Goal: Register for event/course

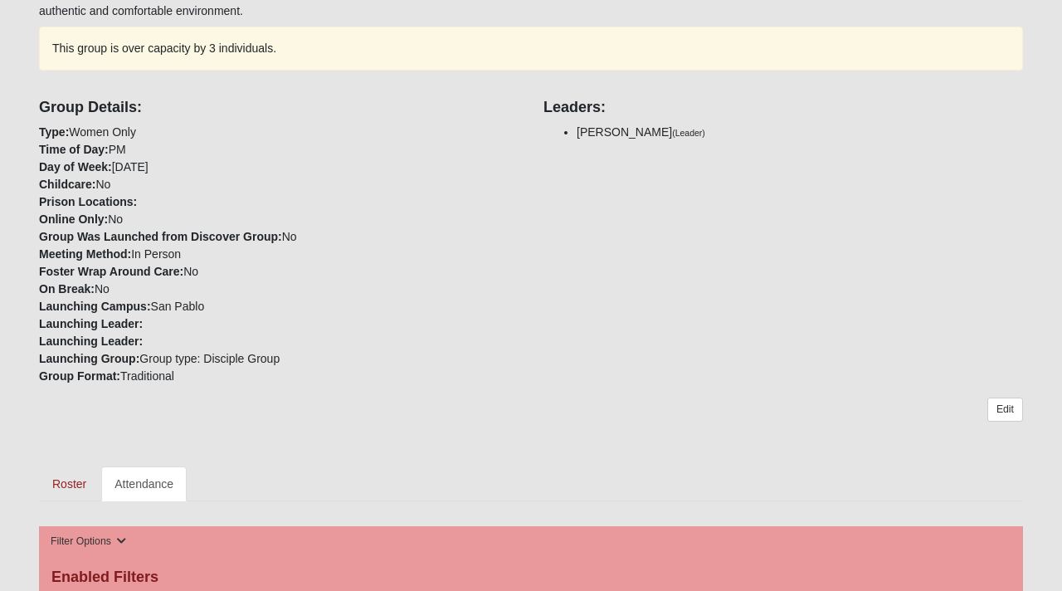
scroll to position [387, 0]
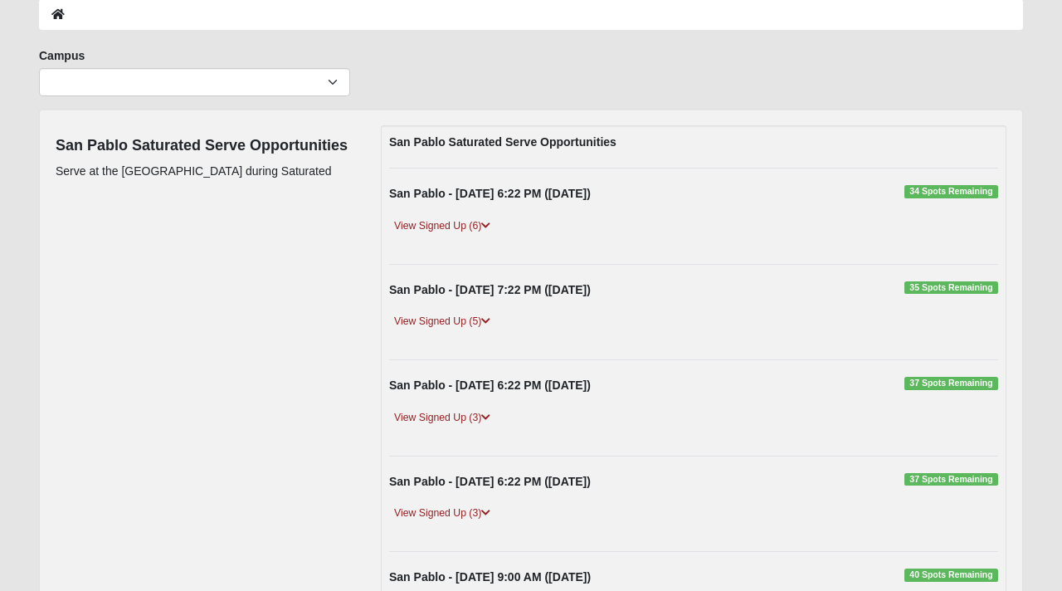
scroll to position [84, 0]
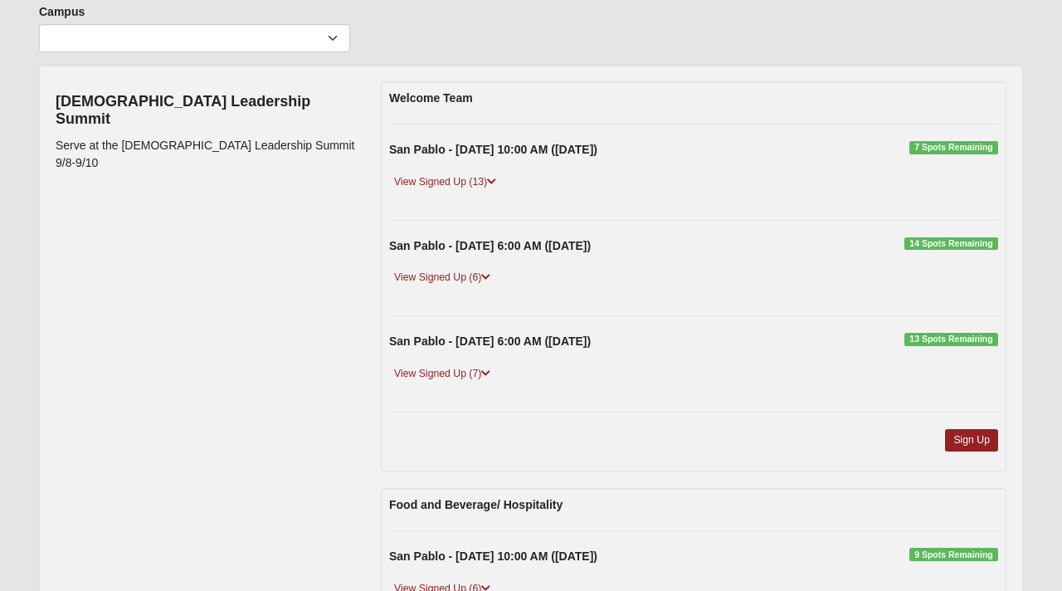
scroll to position [125, 0]
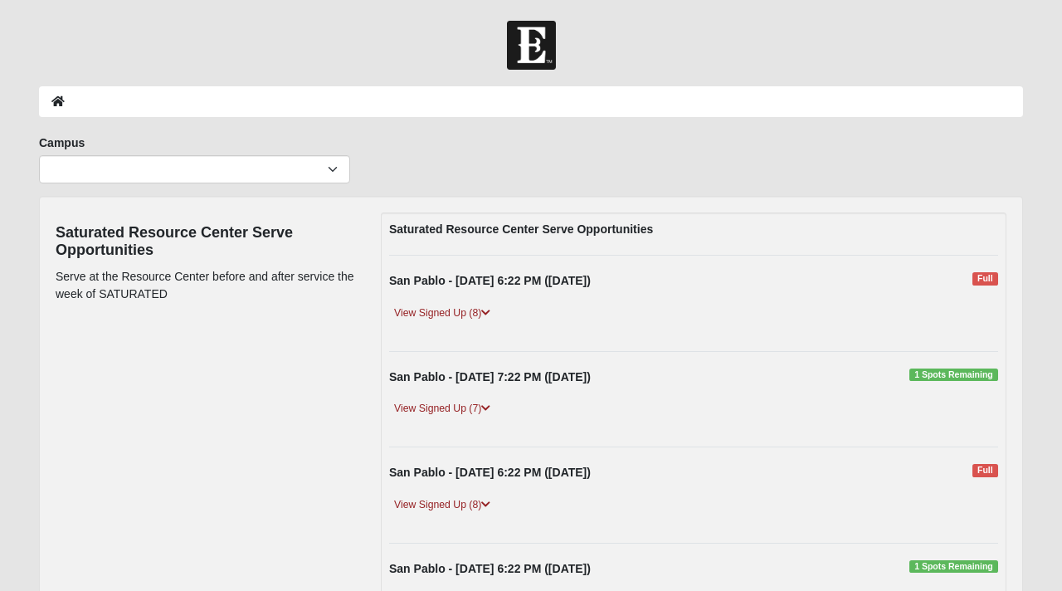
scroll to position [85, 0]
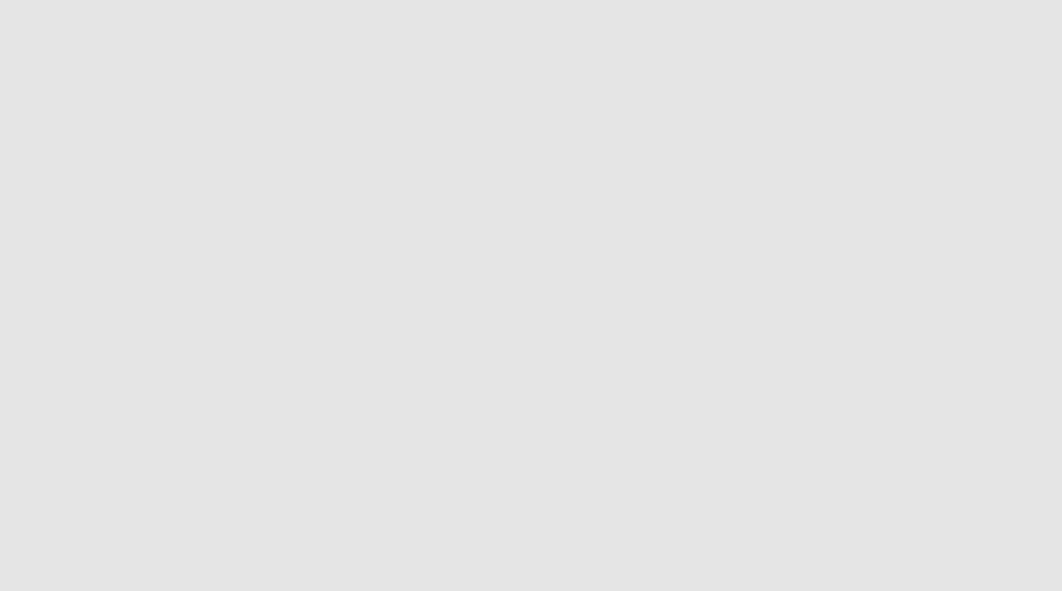
scroll to position [252, 0]
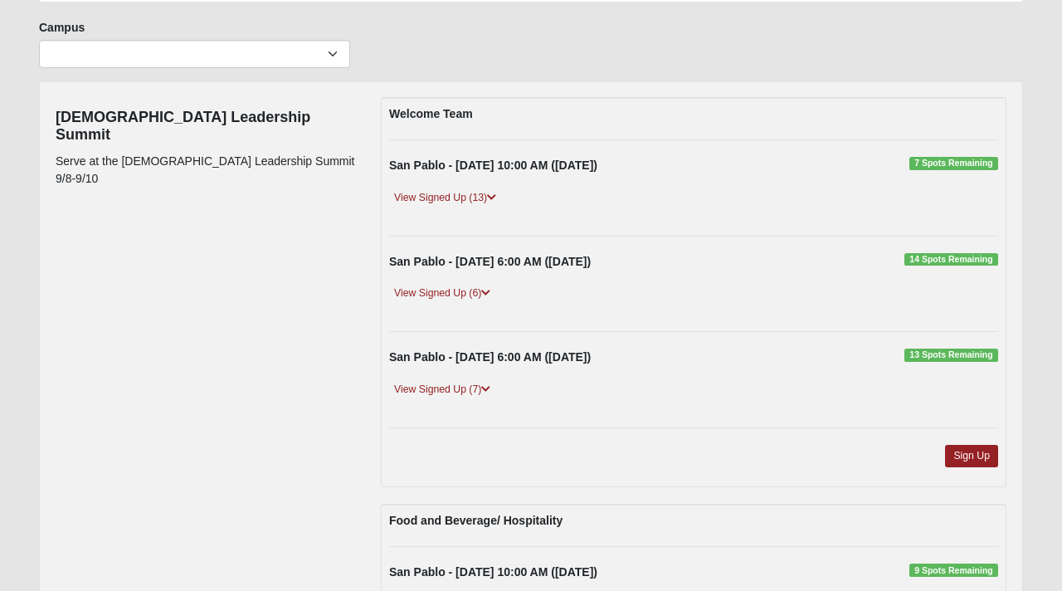
scroll to position [111, 0]
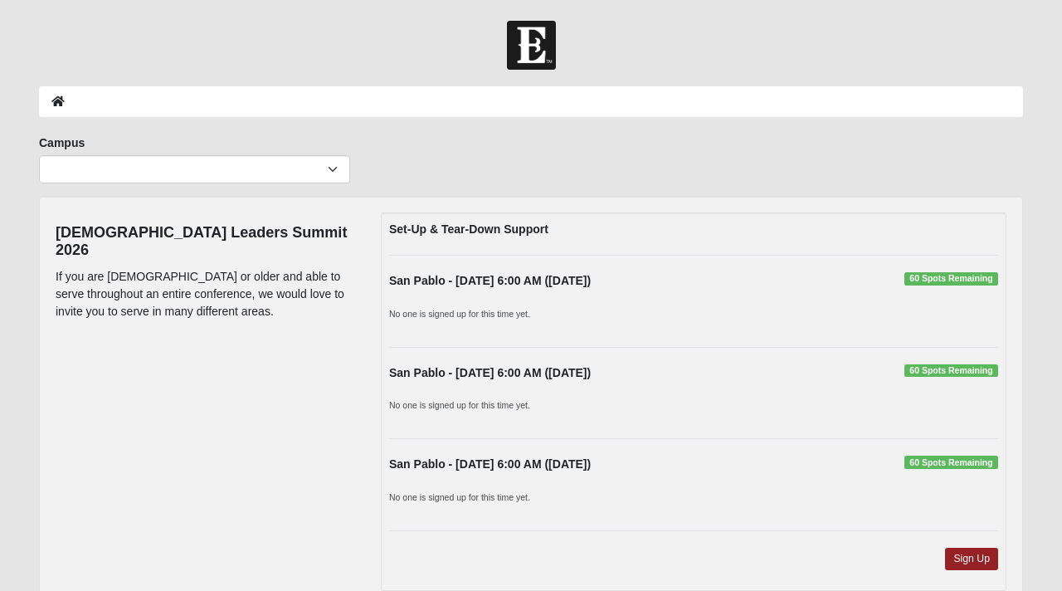
scroll to position [4, 0]
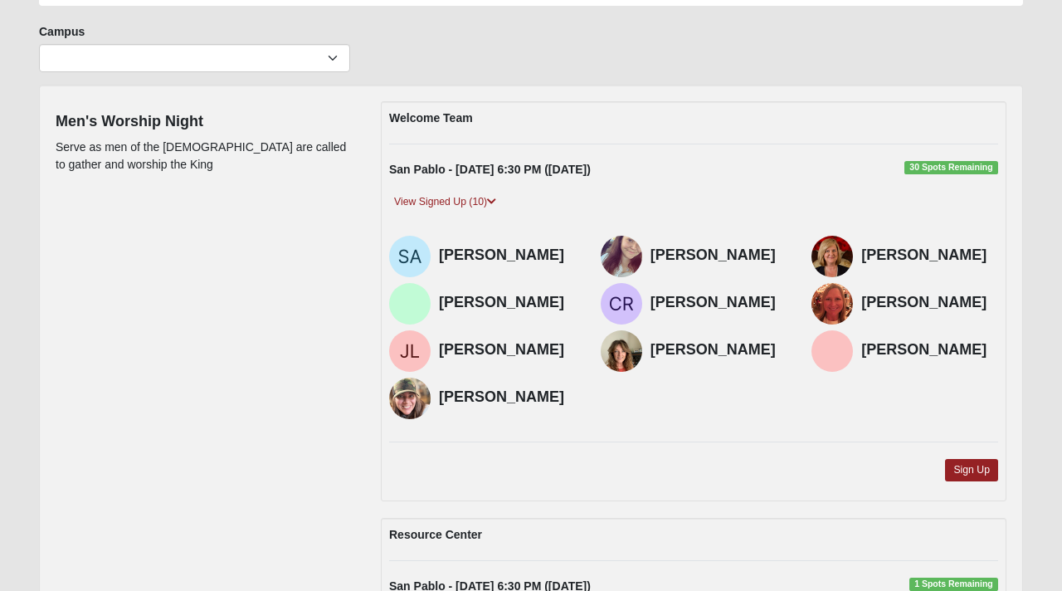
scroll to position [103, 0]
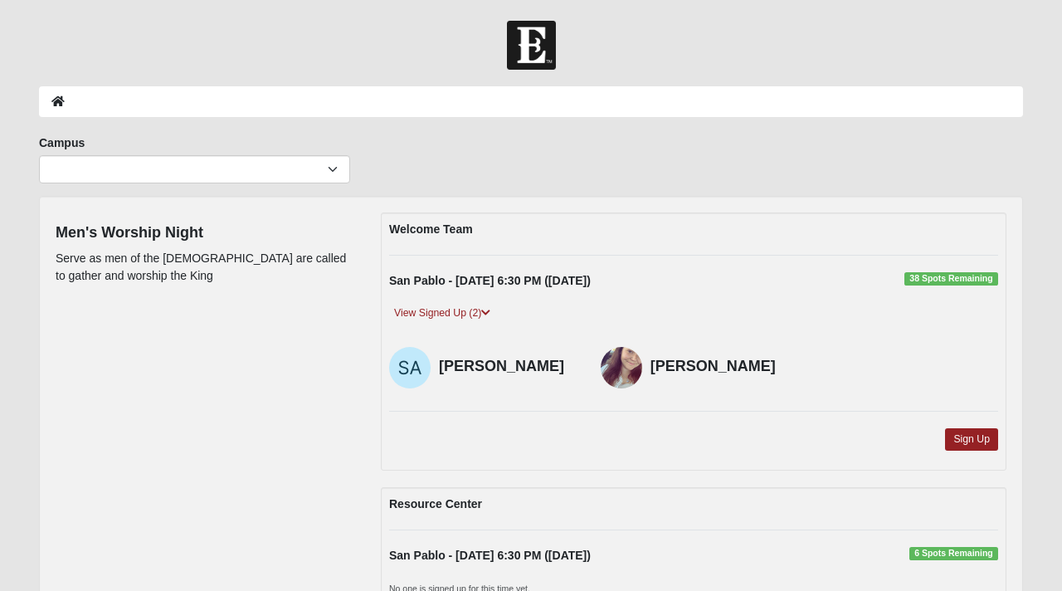
scroll to position [202, 0]
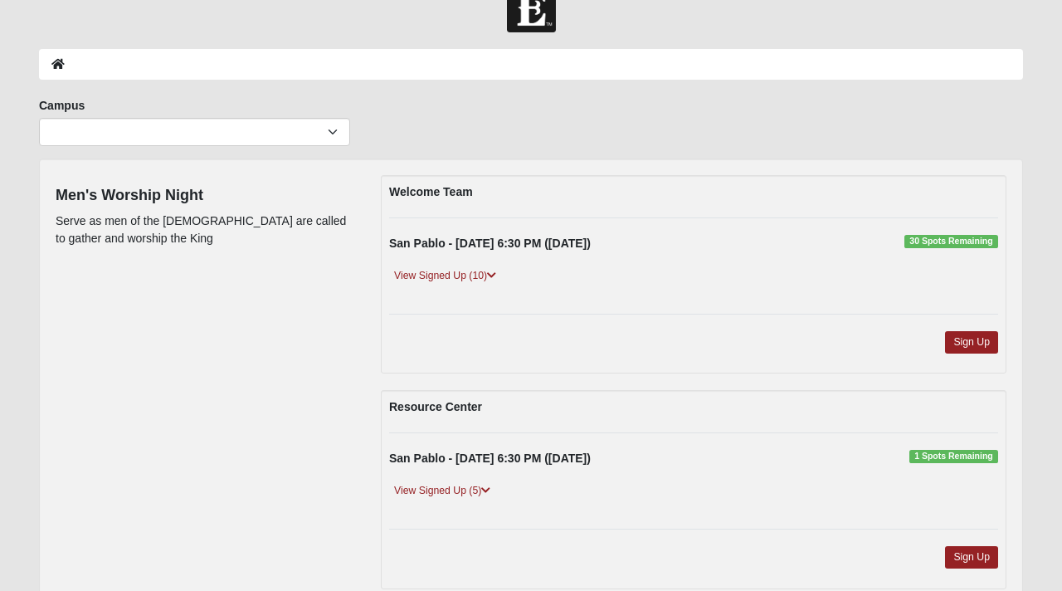
scroll to position [32, 0]
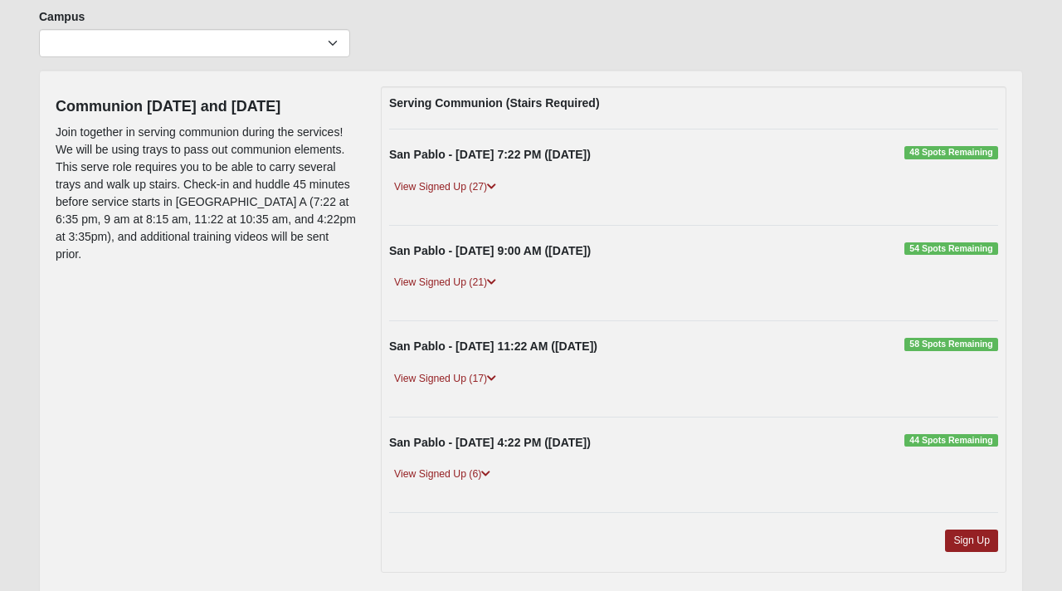
scroll to position [127, 0]
